Goal: Find specific page/section: Find specific page/section

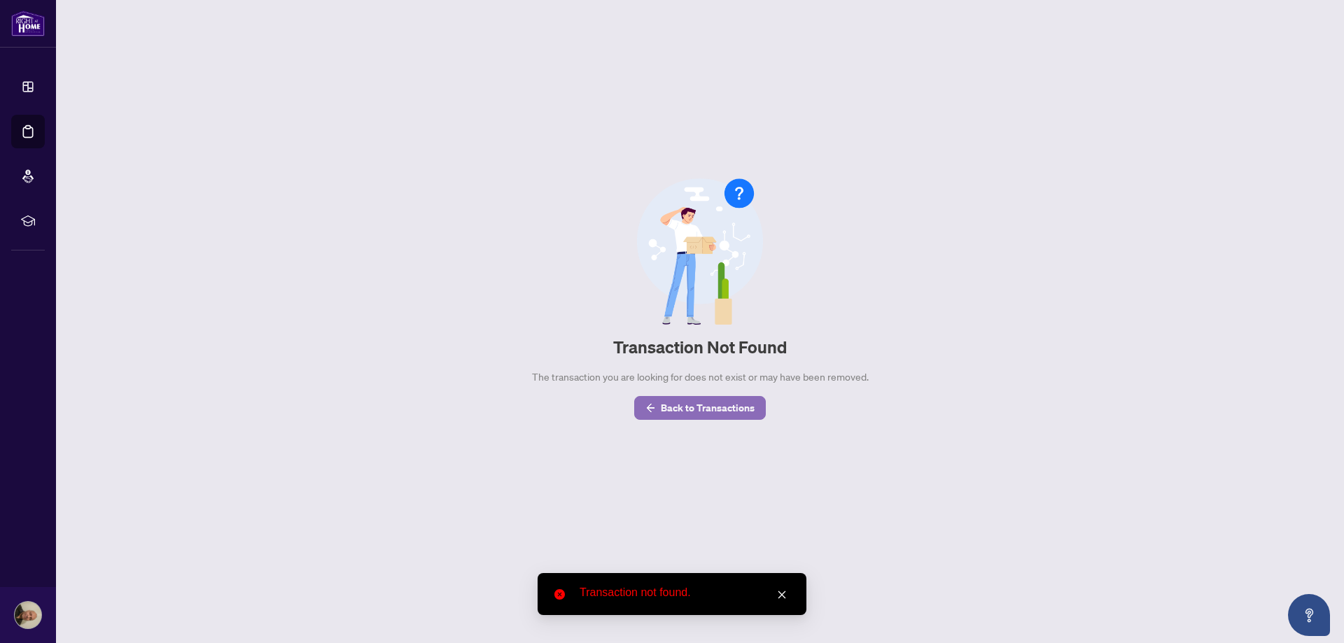
click at [712, 404] on span "Back to Transactions" at bounding box center [708, 408] width 94 height 22
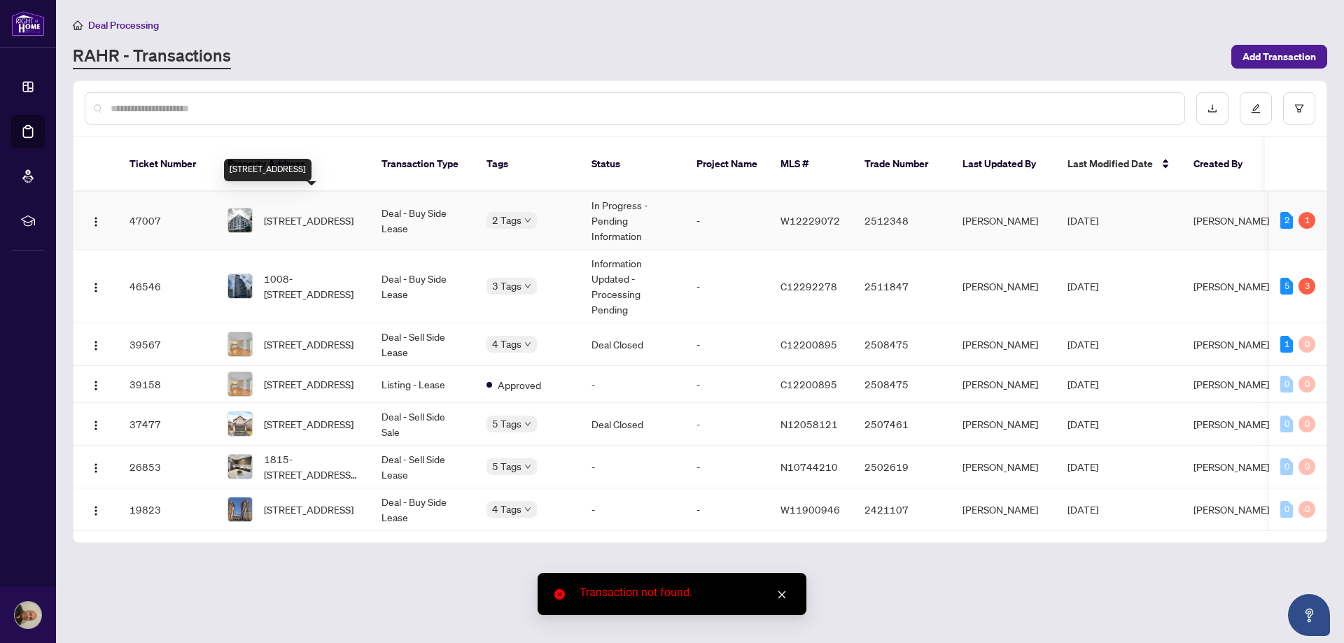
click at [309, 213] on span "[STREET_ADDRESS]" at bounding box center [309, 220] width 90 height 15
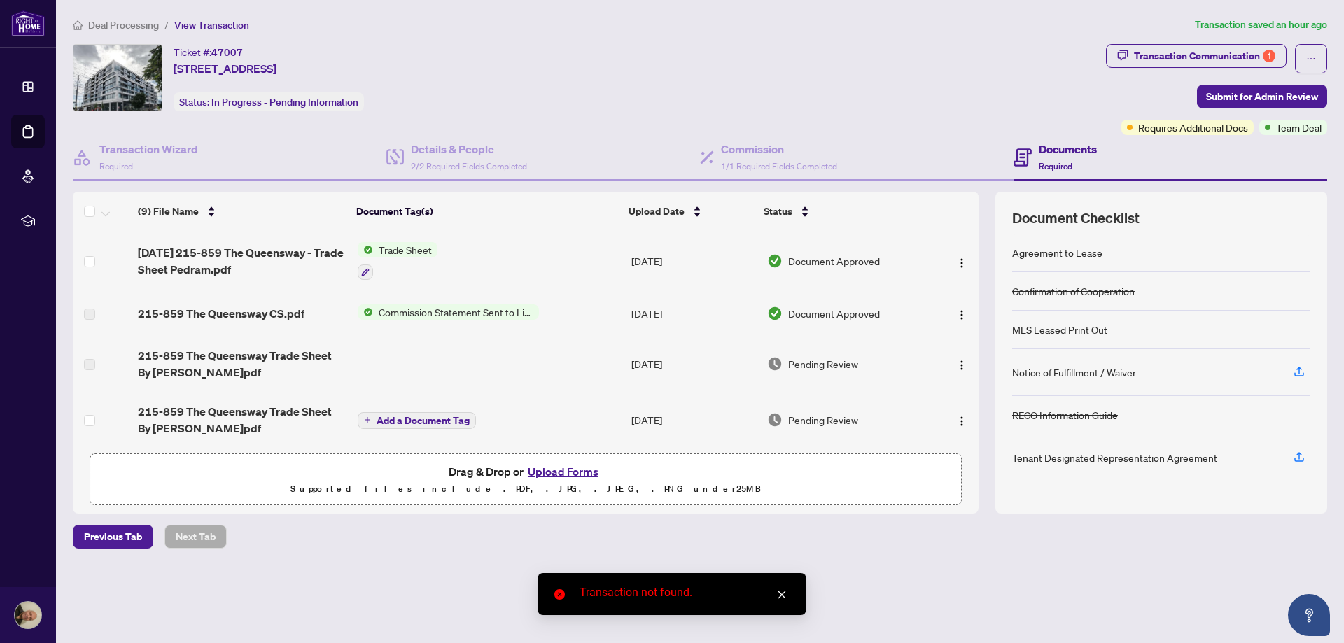
click at [782, 592] on icon "close" at bounding box center [782, 595] width 10 height 10
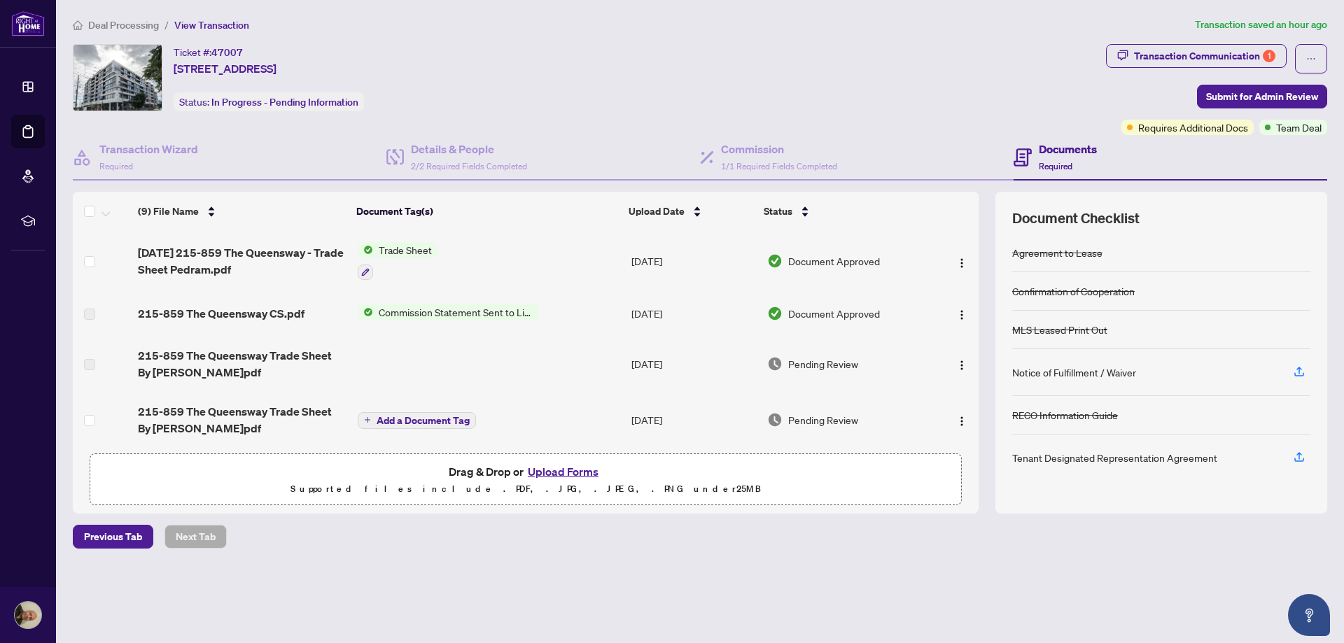
click at [148, 24] on span "Deal Processing" at bounding box center [123, 25] width 71 height 13
